Goal: Task Accomplishment & Management: Manage account settings

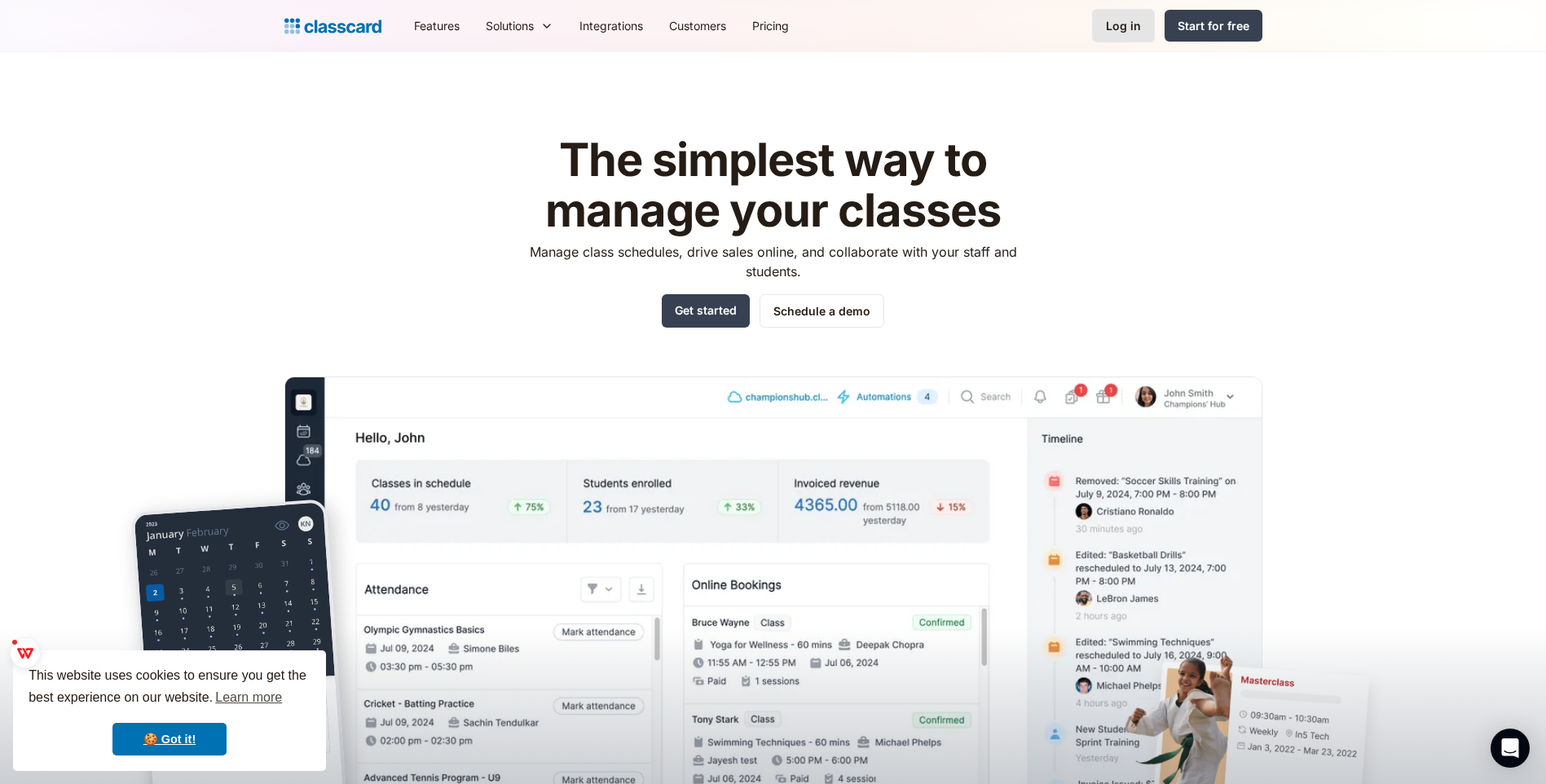
click at [1115, 22] on div "Log in" at bounding box center [1123, 25] width 35 height 17
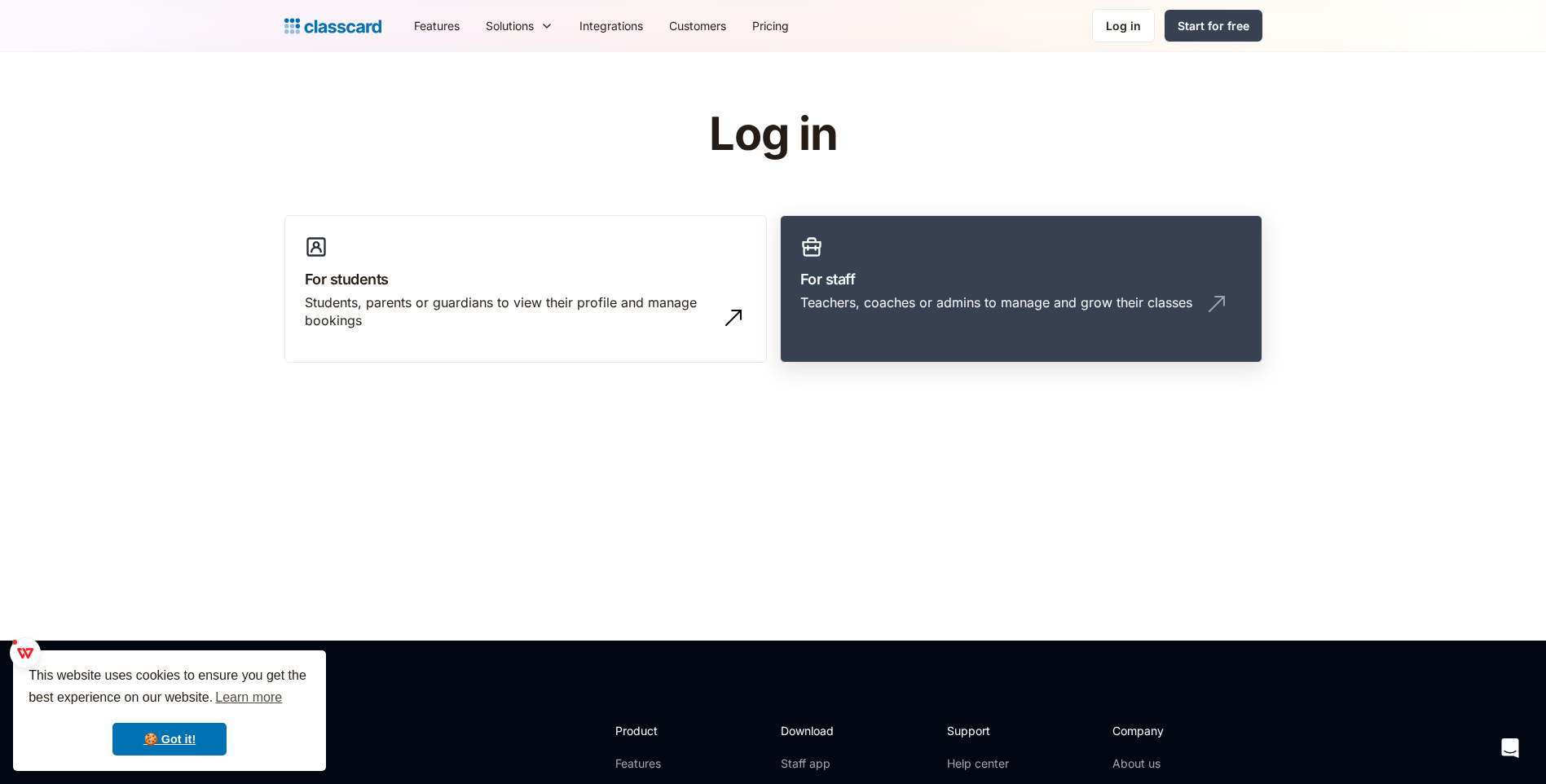
click at [946, 287] on h3 "For staff" at bounding box center [1021, 279] width 442 height 22
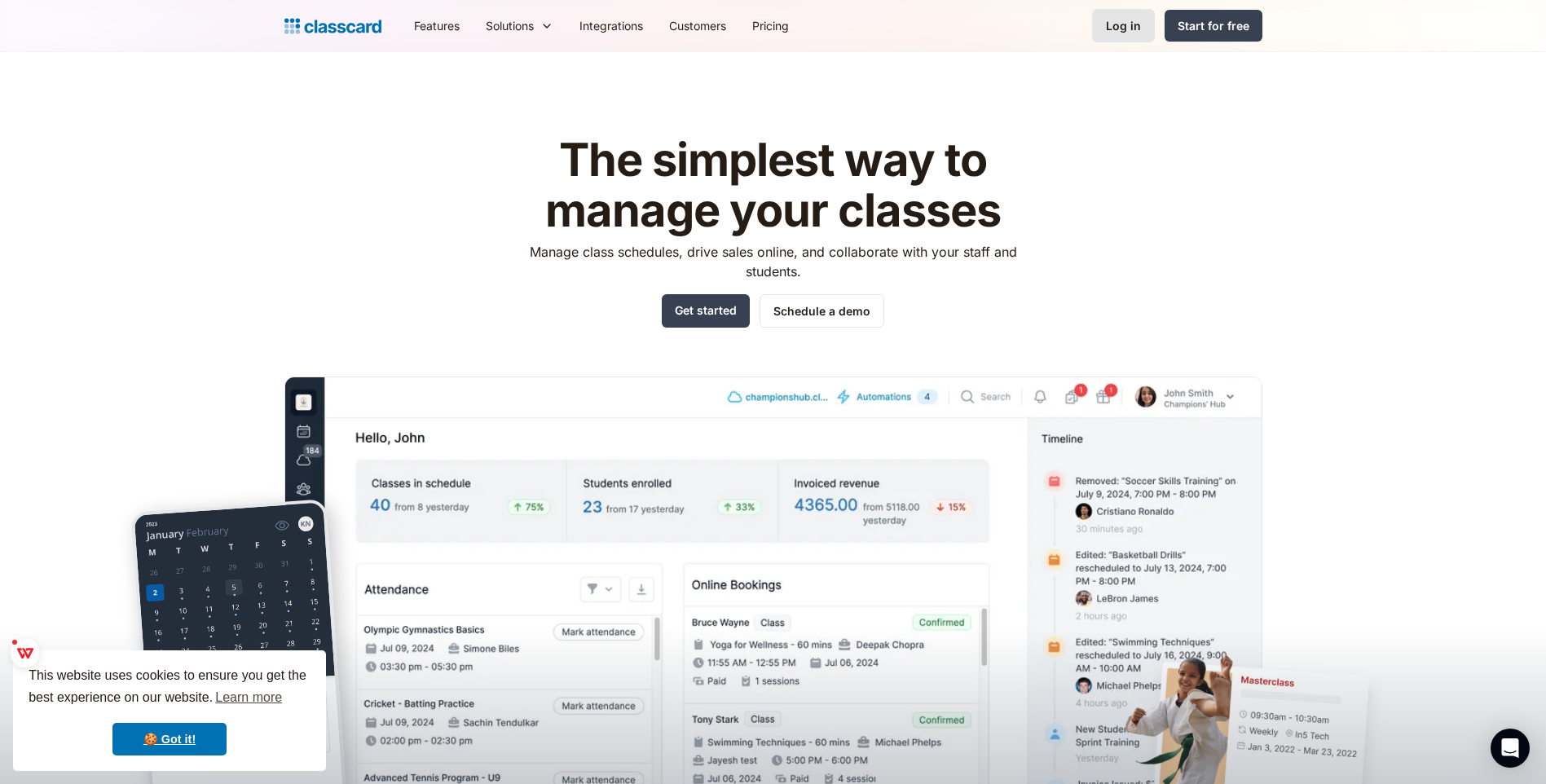
click at [1117, 28] on div "Log in" at bounding box center [1123, 25] width 35 height 17
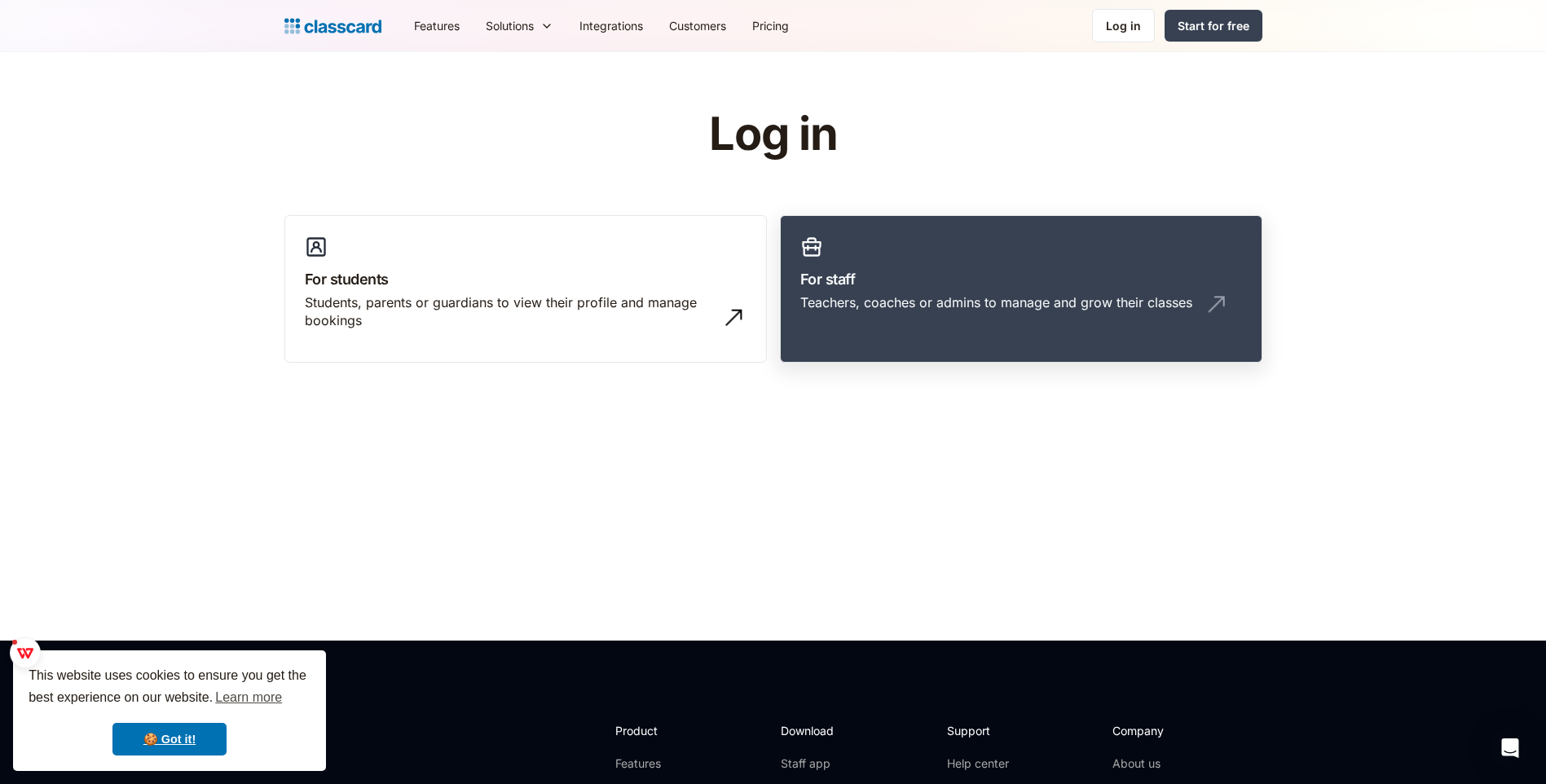
click at [933, 306] on div "Teachers, coaches or admins to manage and grow their classes" at bounding box center [996, 302] width 392 height 18
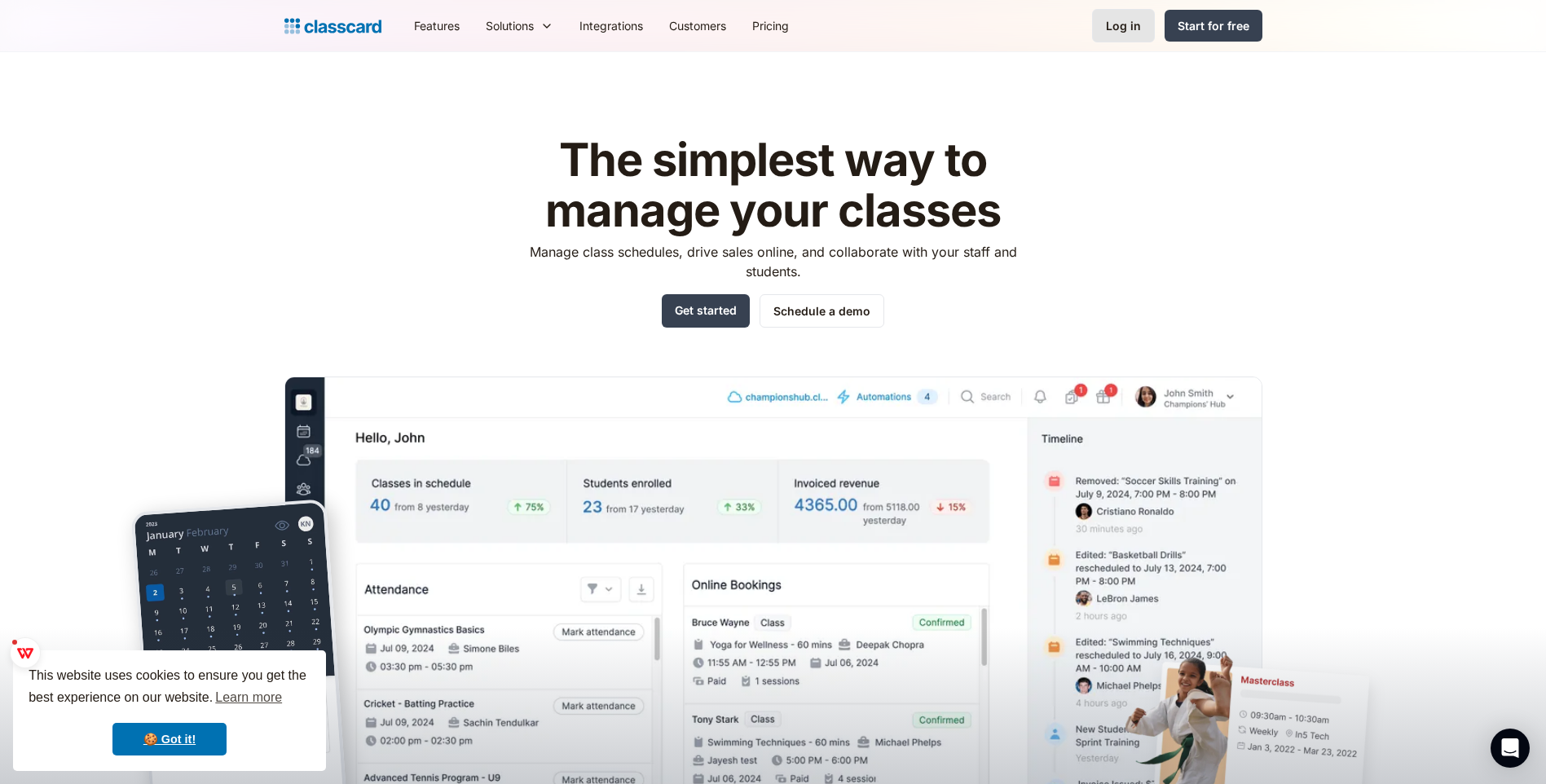
click at [1134, 31] on div "Log in" at bounding box center [1123, 25] width 35 height 17
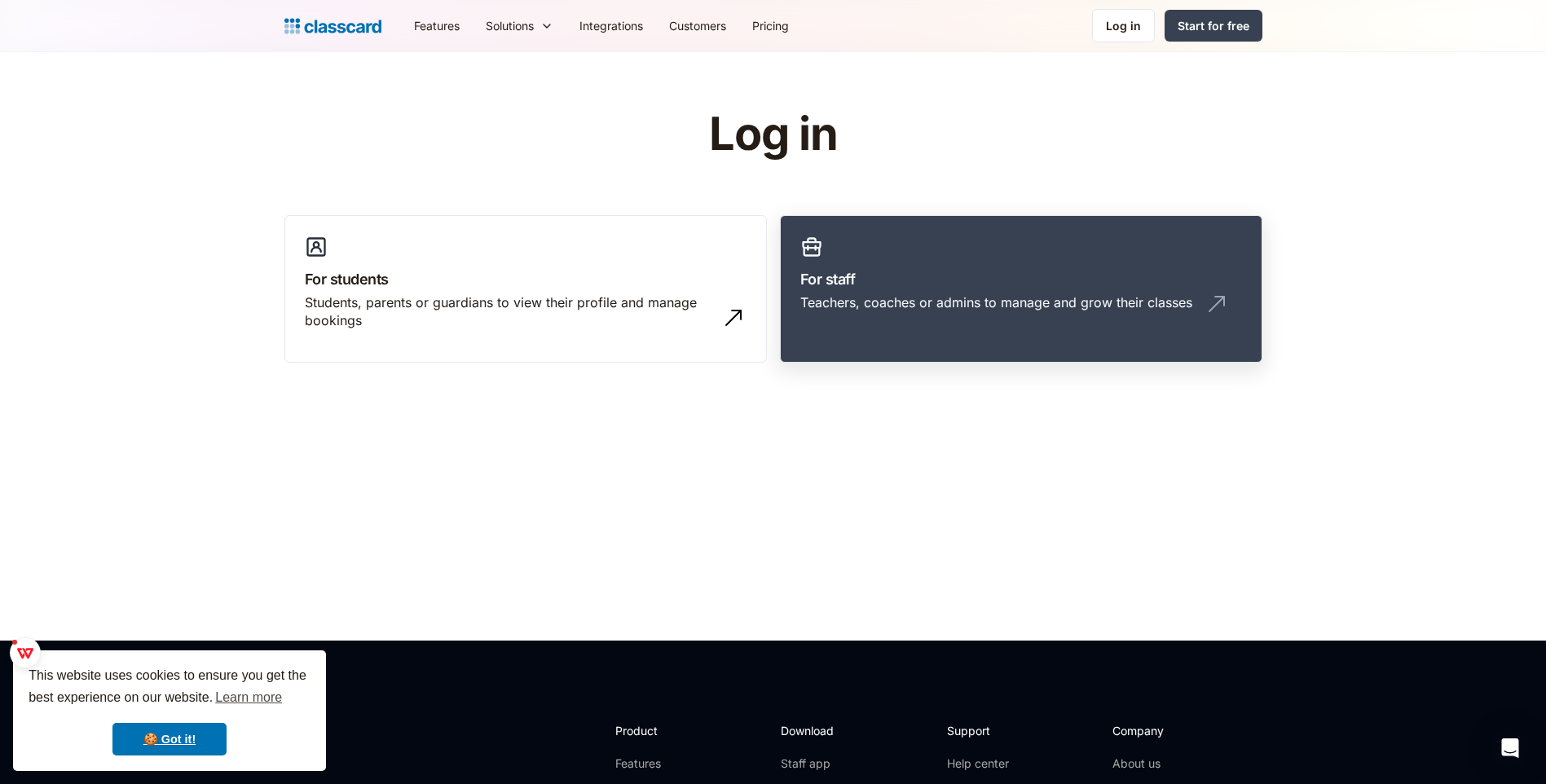
click at [1001, 326] on link "For staff Teachers, coaches or admins to manage and grow their classes" at bounding box center [1021, 289] width 483 height 148
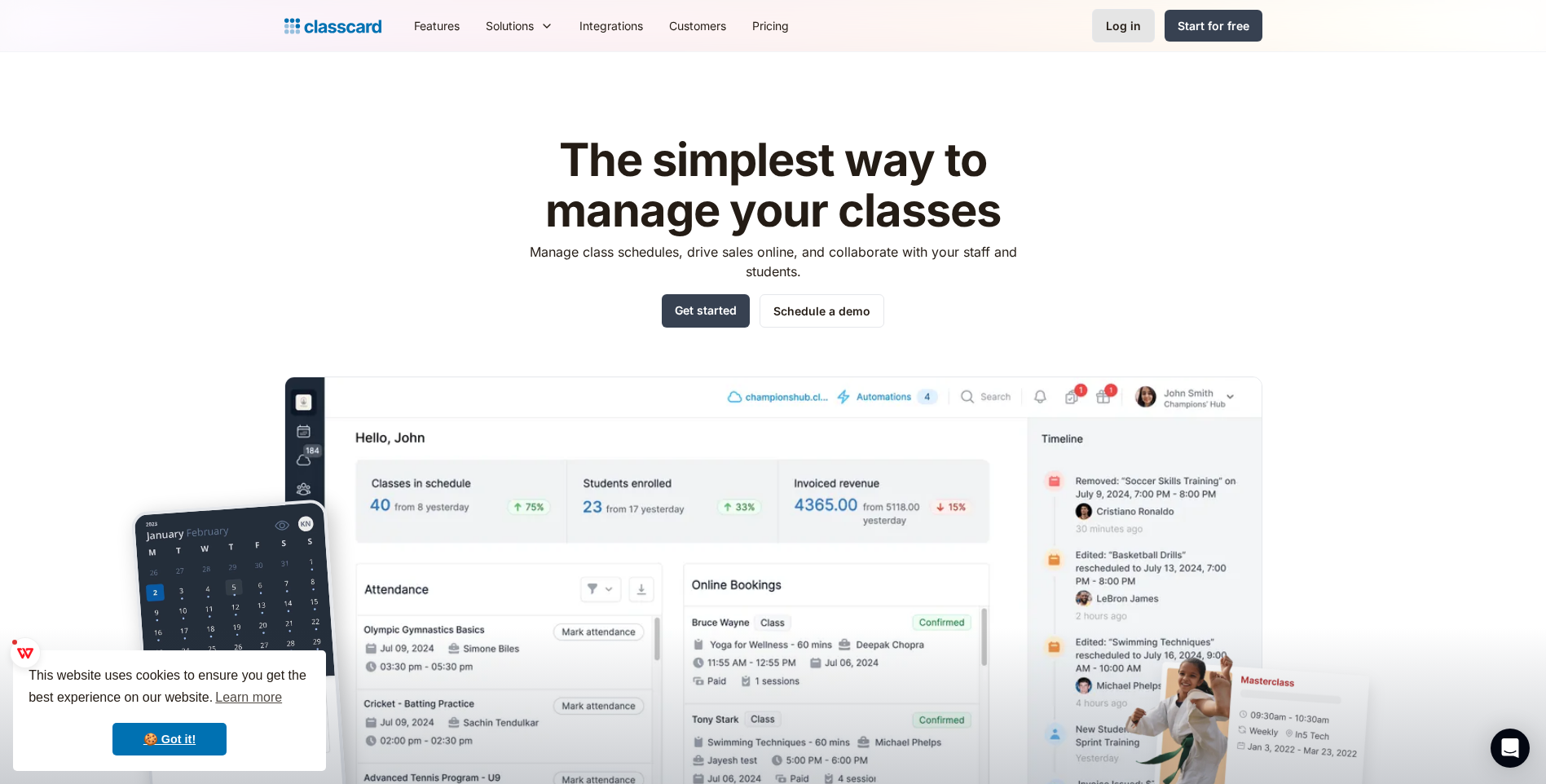
click at [1110, 28] on div "Log in" at bounding box center [1123, 25] width 35 height 17
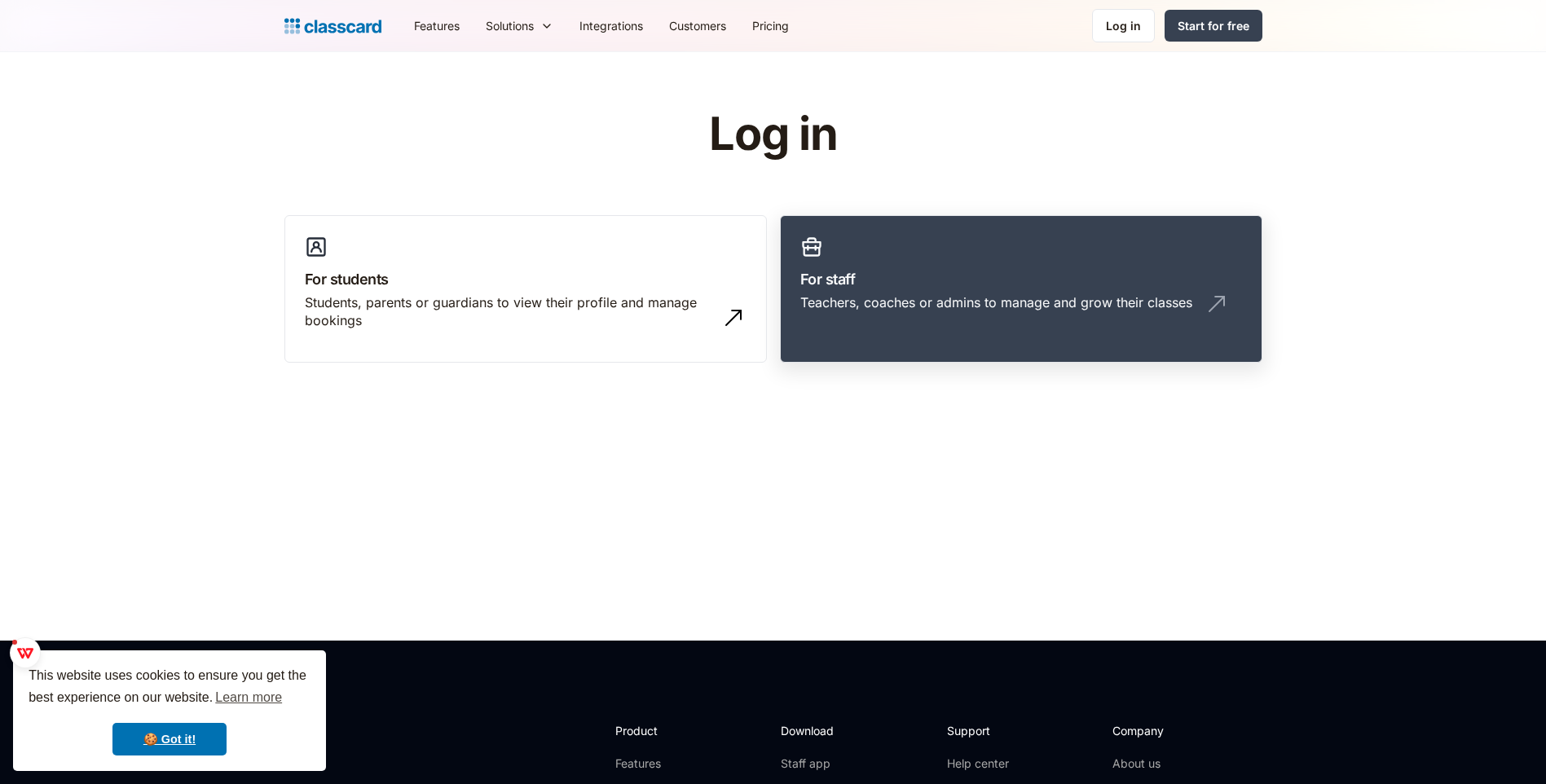
click at [904, 308] on div "Teachers, coaches or admins to manage and grow their classes" at bounding box center [996, 302] width 392 height 18
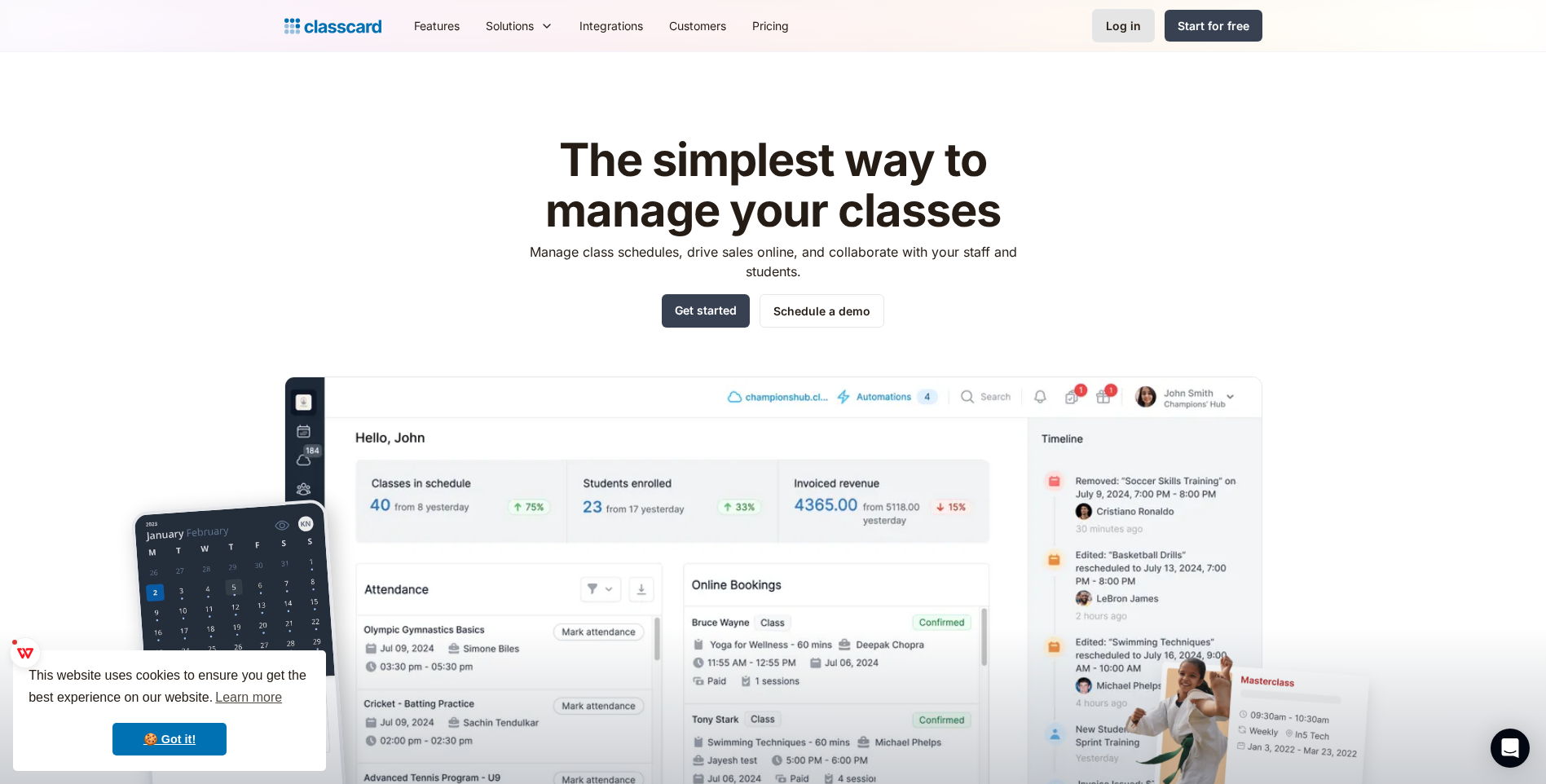
click at [1127, 33] on div "Log in" at bounding box center [1123, 25] width 35 height 17
